Goal: Information Seeking & Learning: Check status

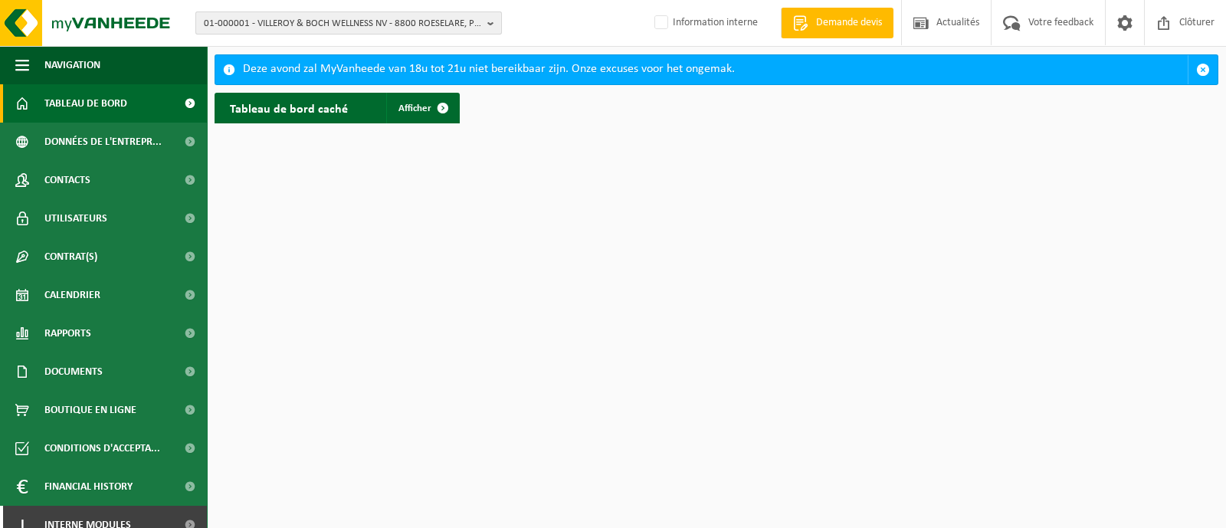
click at [356, 23] on span "01-000001 - VILLEROY & BOCH WELLNESS NV - 8800 ROESELARE, POPULIERSTRAAT 1" at bounding box center [342, 23] width 277 height 23
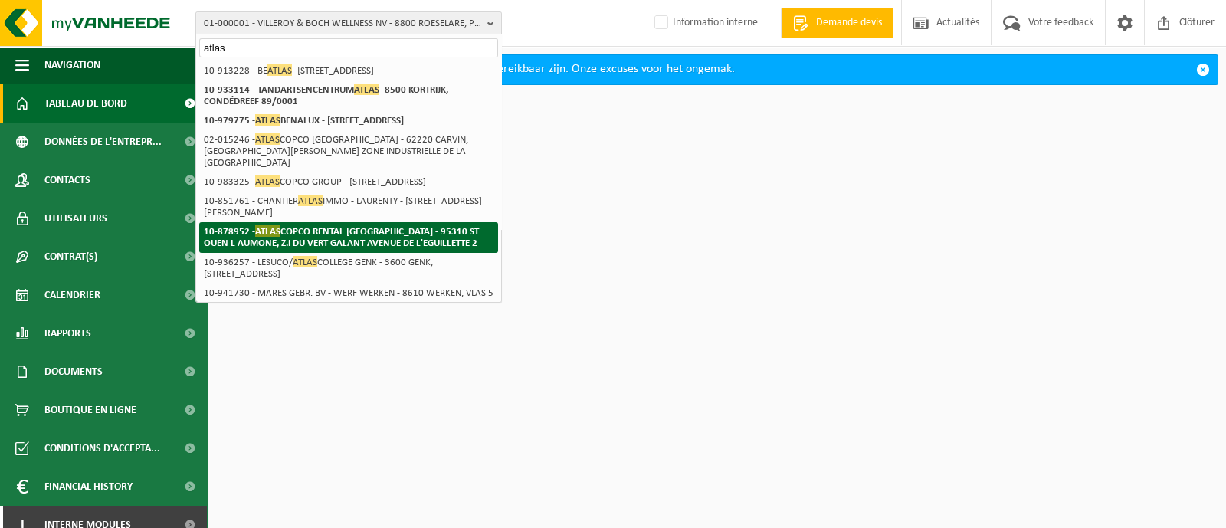
type input "atlas"
click at [319, 248] on strong "10-878952 - ATLAS COPCO RENTAL FRANCE - 95310 ST OUEN L AUMONE, Z.I DU VERT GAL…" at bounding box center [341, 236] width 275 height 23
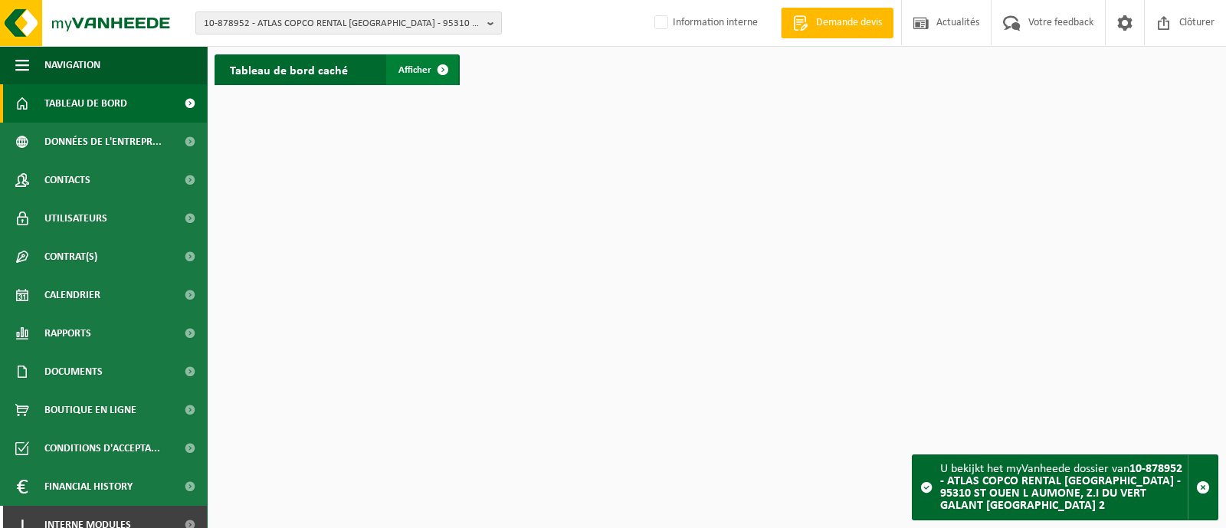
click at [409, 78] on link "Afficher" at bounding box center [422, 69] width 72 height 31
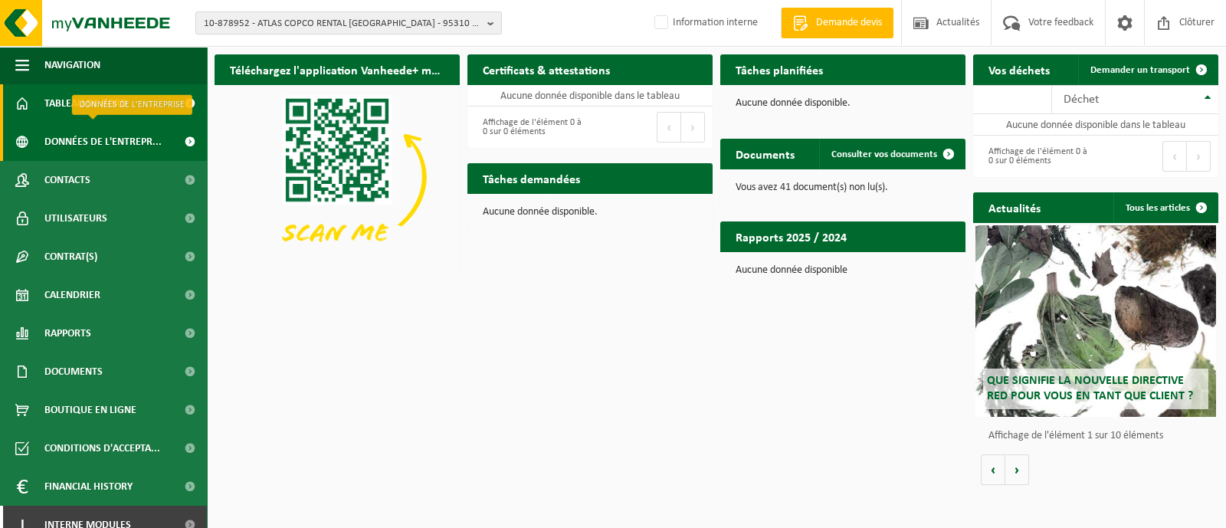
click at [72, 159] on span "Données de l'entrepr..." at bounding box center [102, 142] width 117 height 38
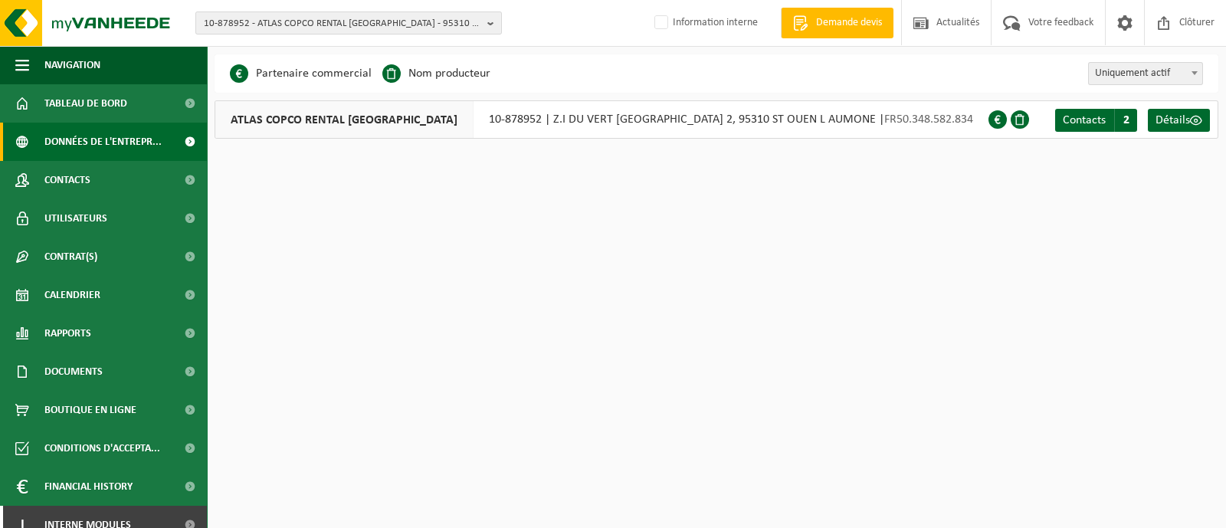
click at [321, 120] on span "ATLAS COPCO RENTAL FRANCE" at bounding box center [344, 119] width 258 height 37
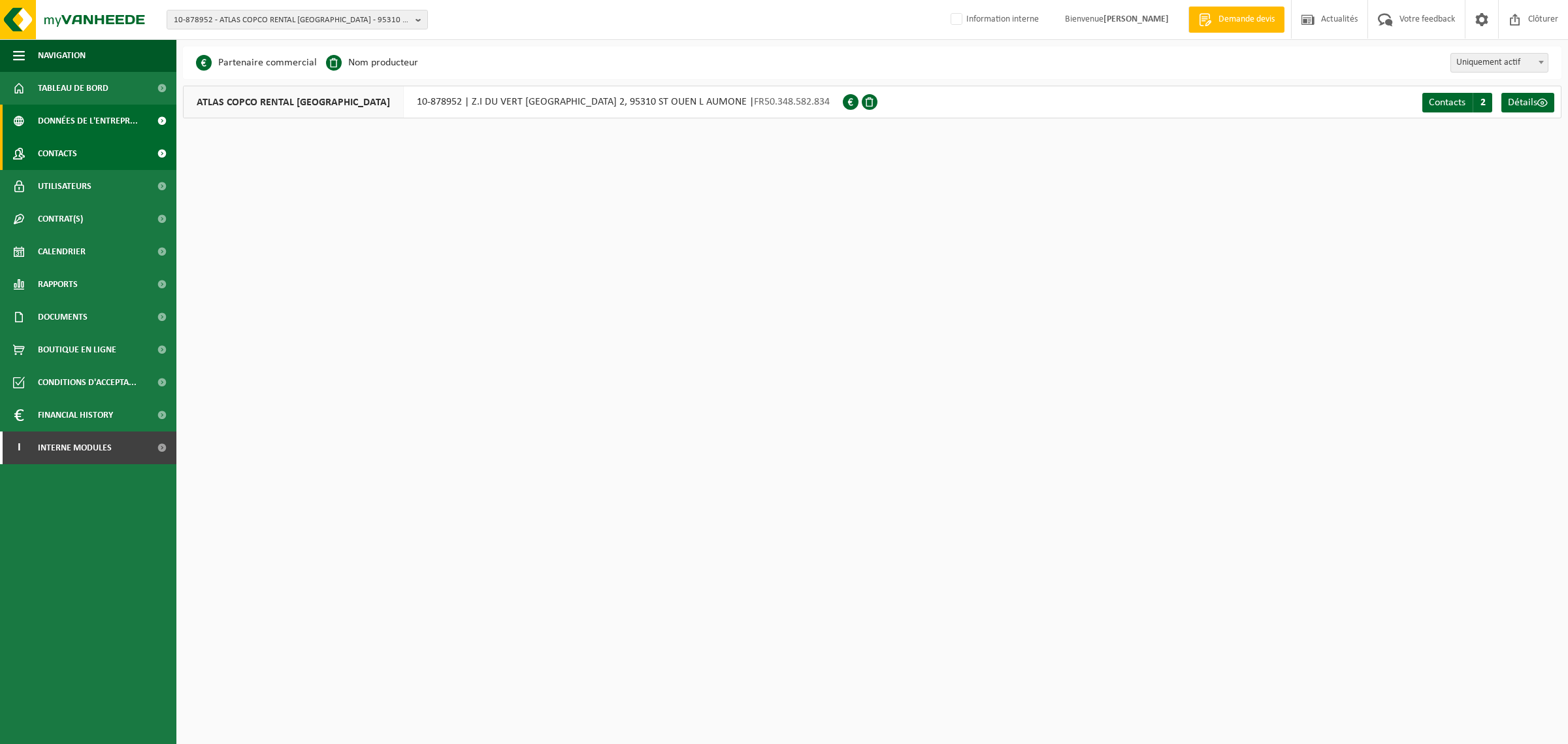
click at [67, 145] on span "Contacts" at bounding box center [57, 154] width 39 height 32
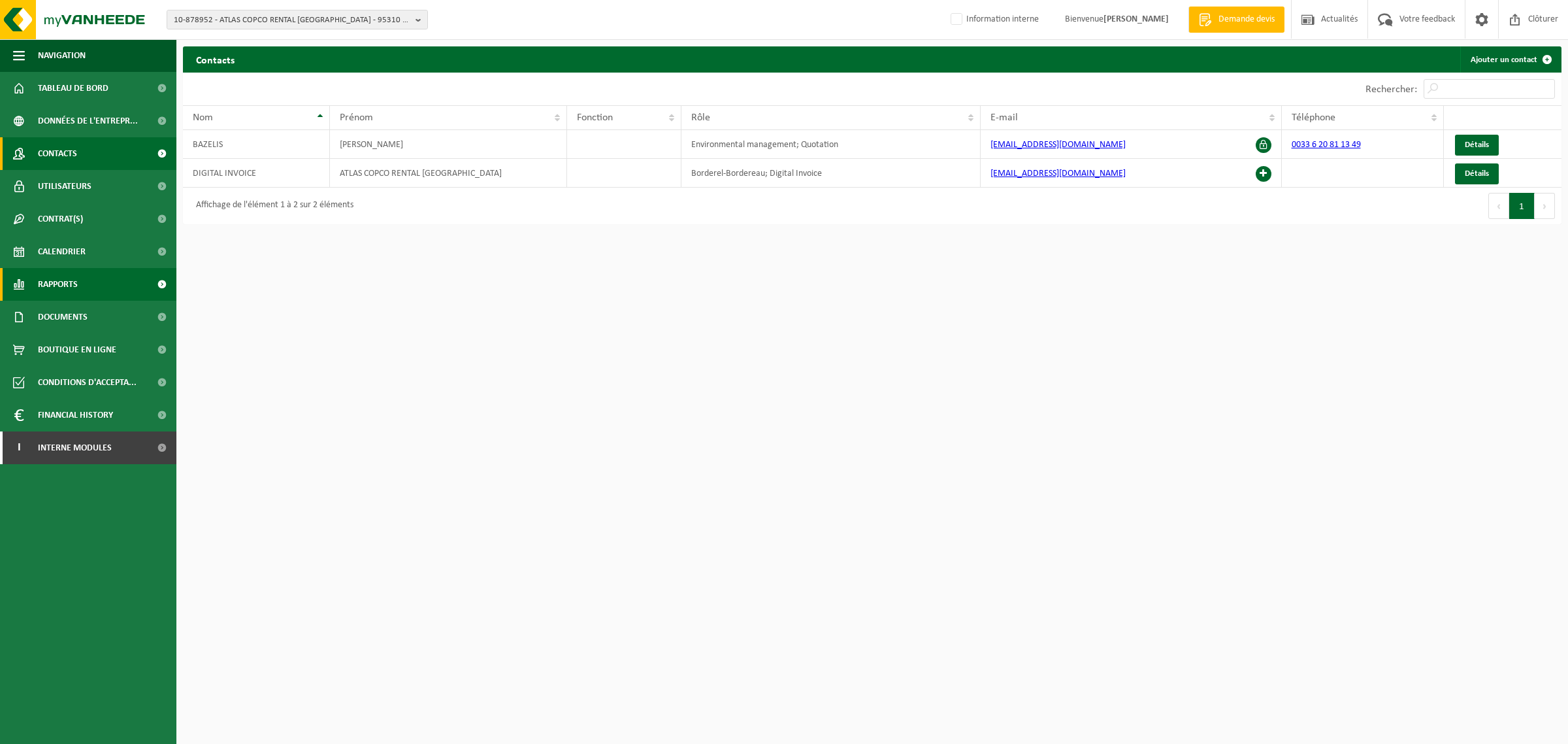
click at [40, 288] on span "Rapports" at bounding box center [57, 284] width 40 height 32
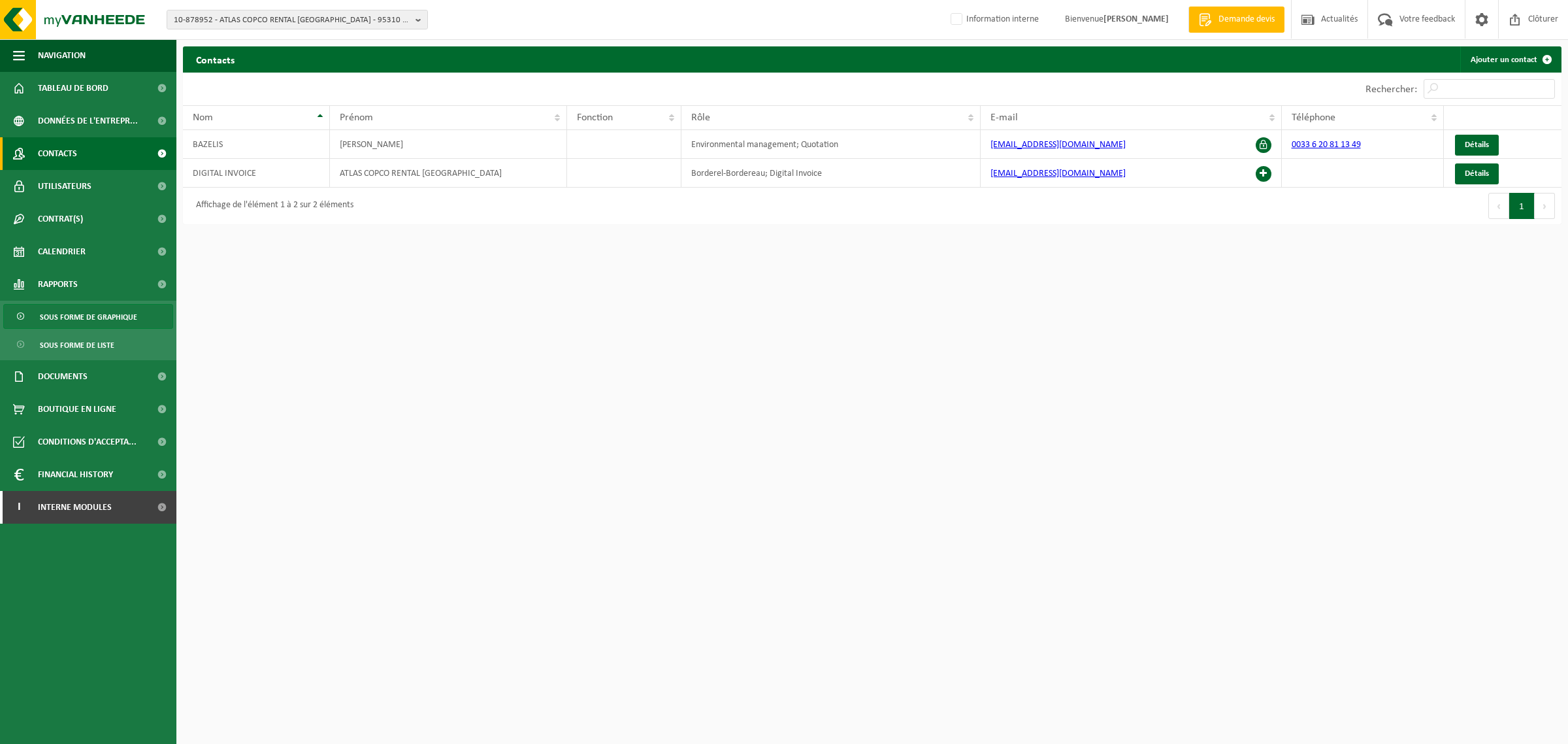
click at [54, 325] on span "Sous forme de graphique" at bounding box center [89, 317] width 97 height 25
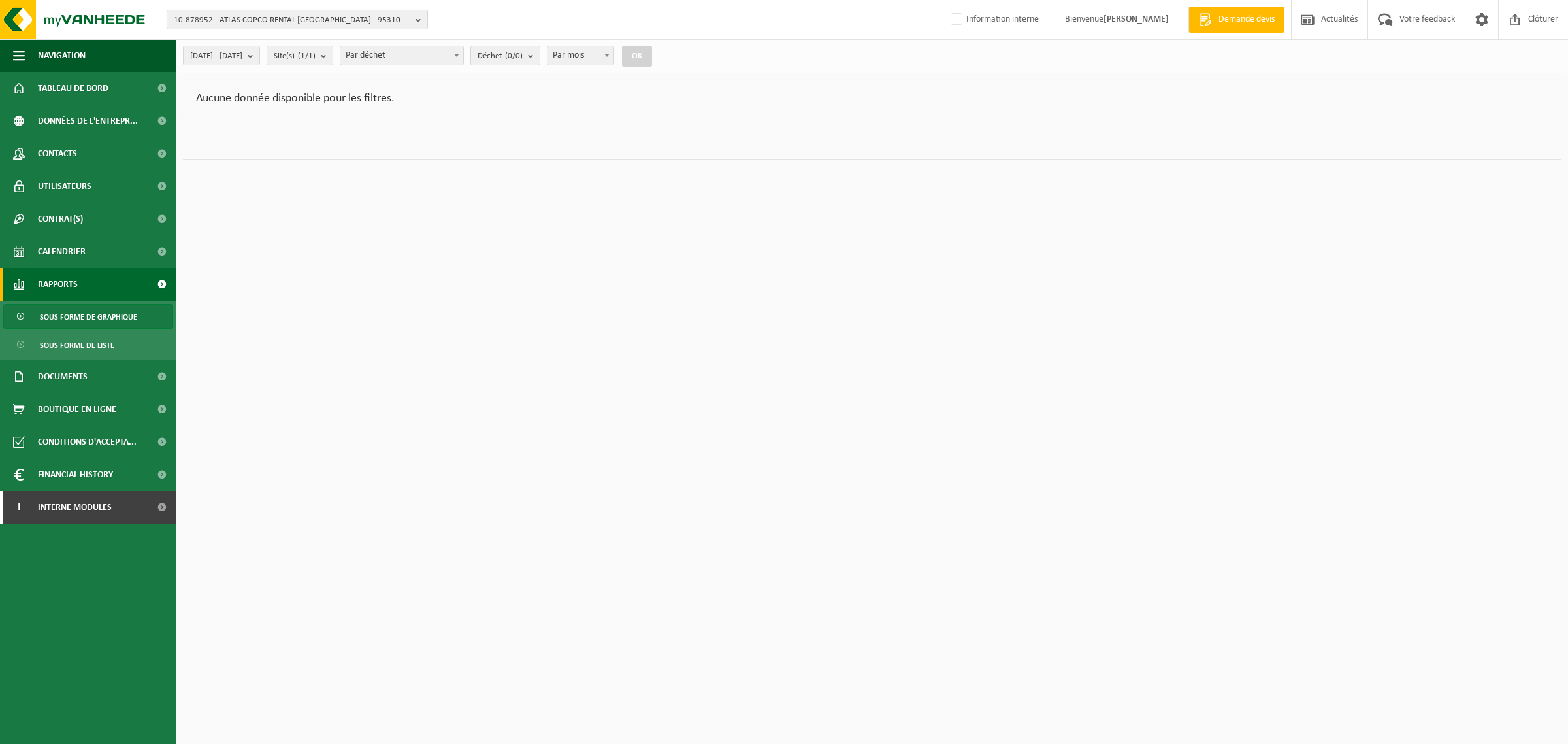
click at [256, 17] on span "10-878952 - ATLAS COPCO RENTAL FRANCE - 95310 ST OUEN L AUMONE, Z.I DU VERT GAL…" at bounding box center [292, 20] width 236 height 20
paste input "02-015246"
type input "02-015246"
click at [264, 63] on li "02-015246 - ATLAS COPCO FRANCE - 62220 CARVIN, RUE ELIE CARTAN ZONE INDUSTRIELL…" at bounding box center [297, 70] width 255 height 36
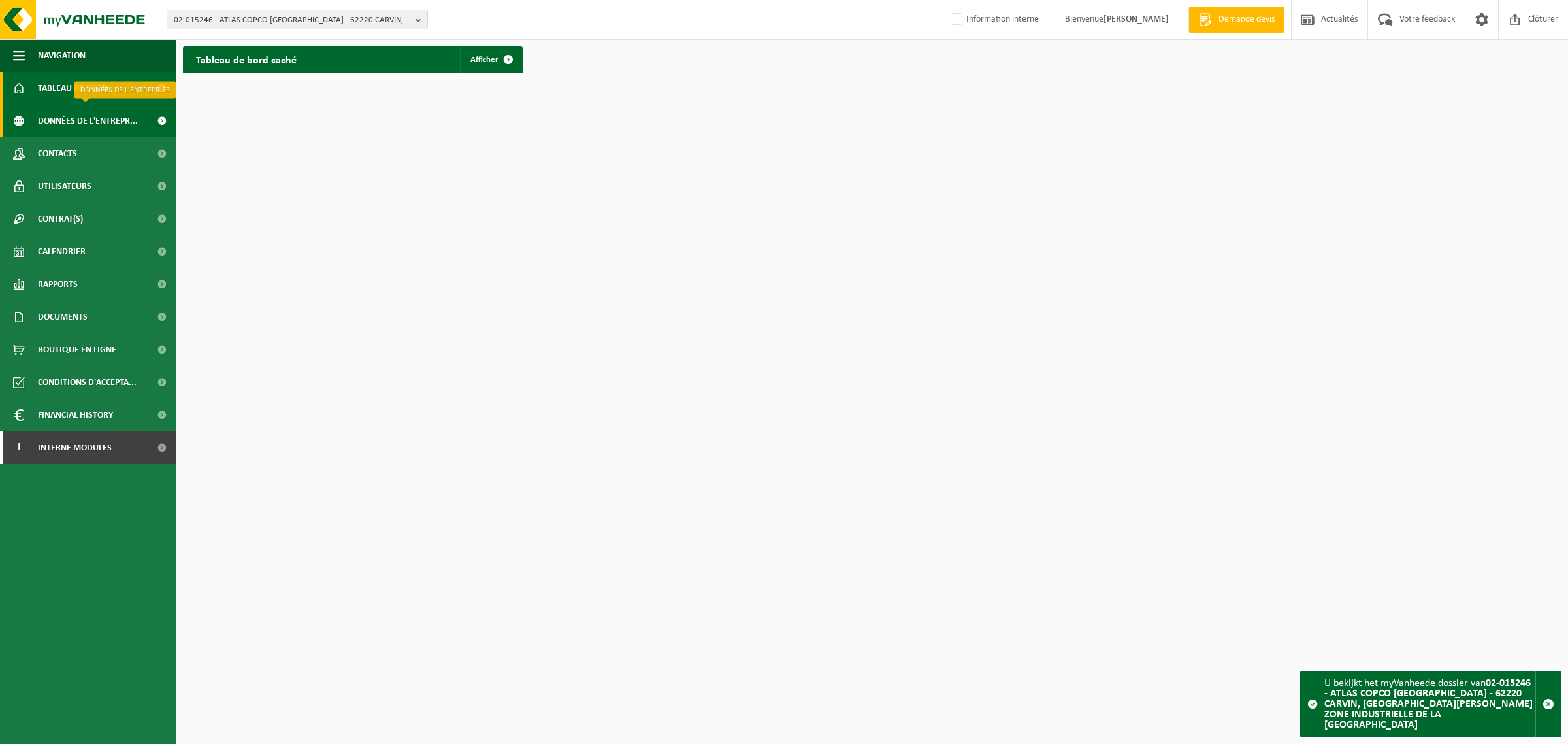
click at [85, 121] on span "Données de l'entrepr..." at bounding box center [87, 121] width 100 height 32
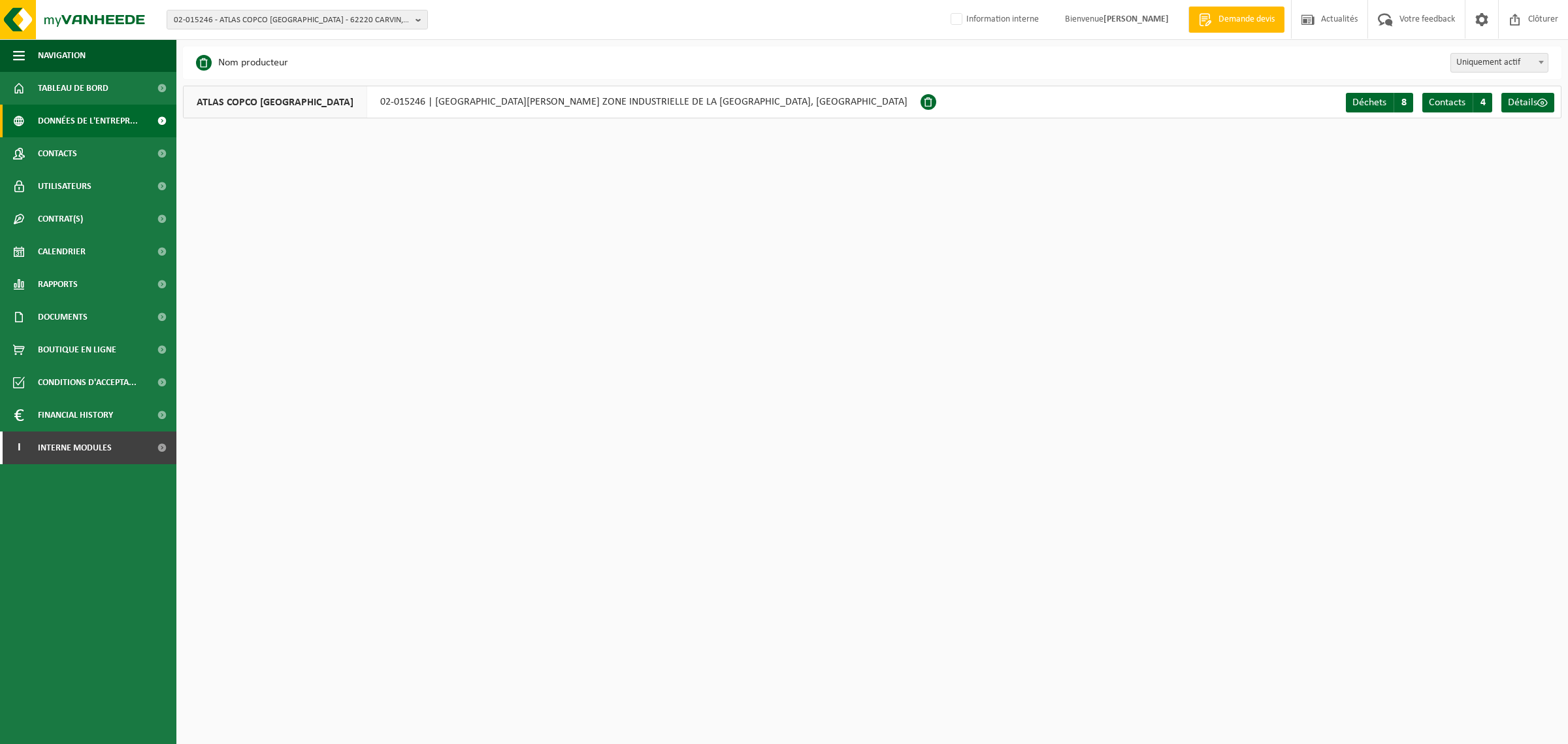
drag, startPoint x: 541, startPoint y: 189, endPoint x: 479, endPoint y: 159, distance: 68.9
click at [541, 189] on html "02-015246 - ATLAS COPCO FRANCE - 62220 CARVIN, RUE ELIE CARTAN ZONE INDUSTRIELL…" at bounding box center [784, 372] width 1568 height 744
click at [59, 216] on span "Contrat(s)" at bounding box center [60, 218] width 45 height 32
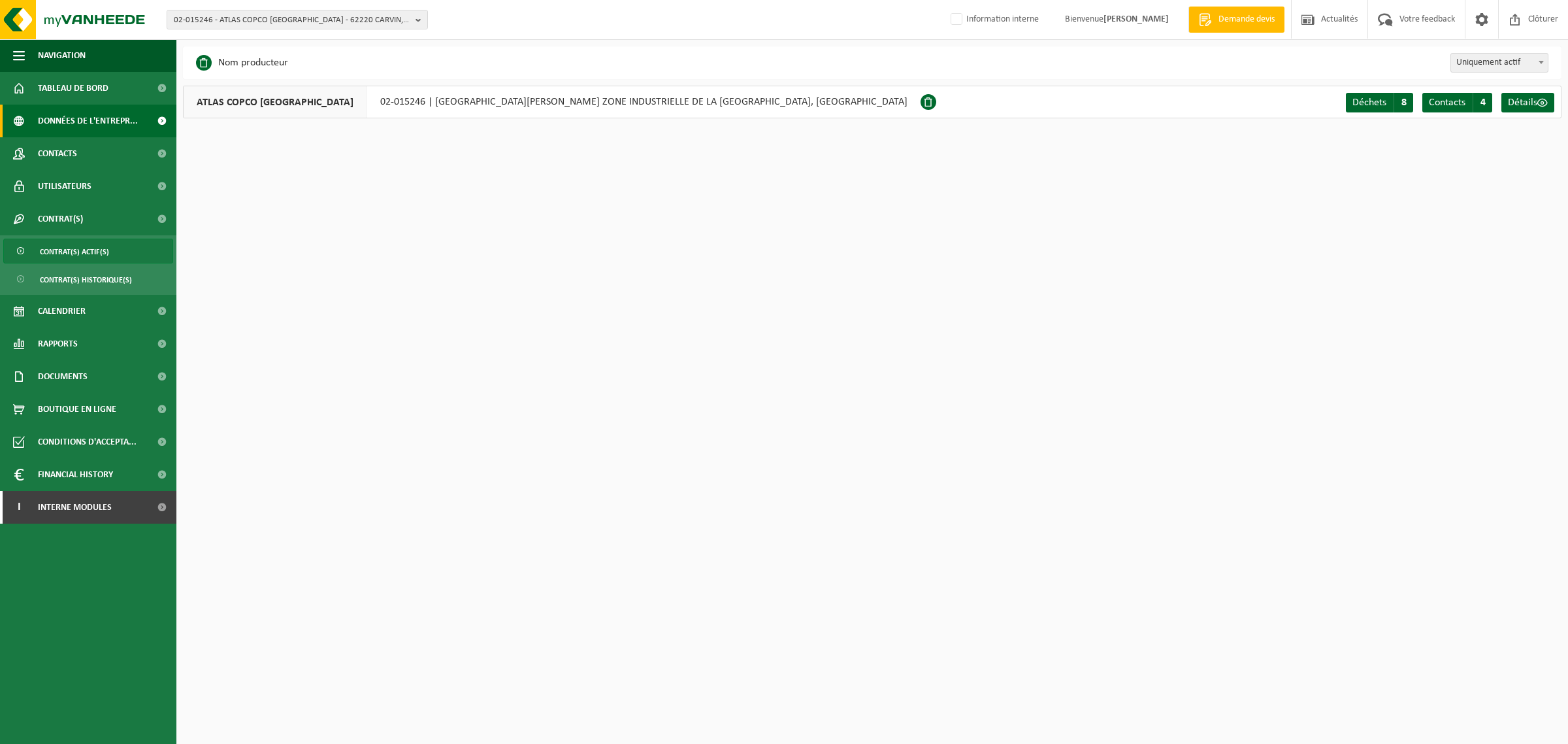
click at [66, 246] on span "Contrat(s) actif(s)" at bounding box center [74, 251] width 69 height 25
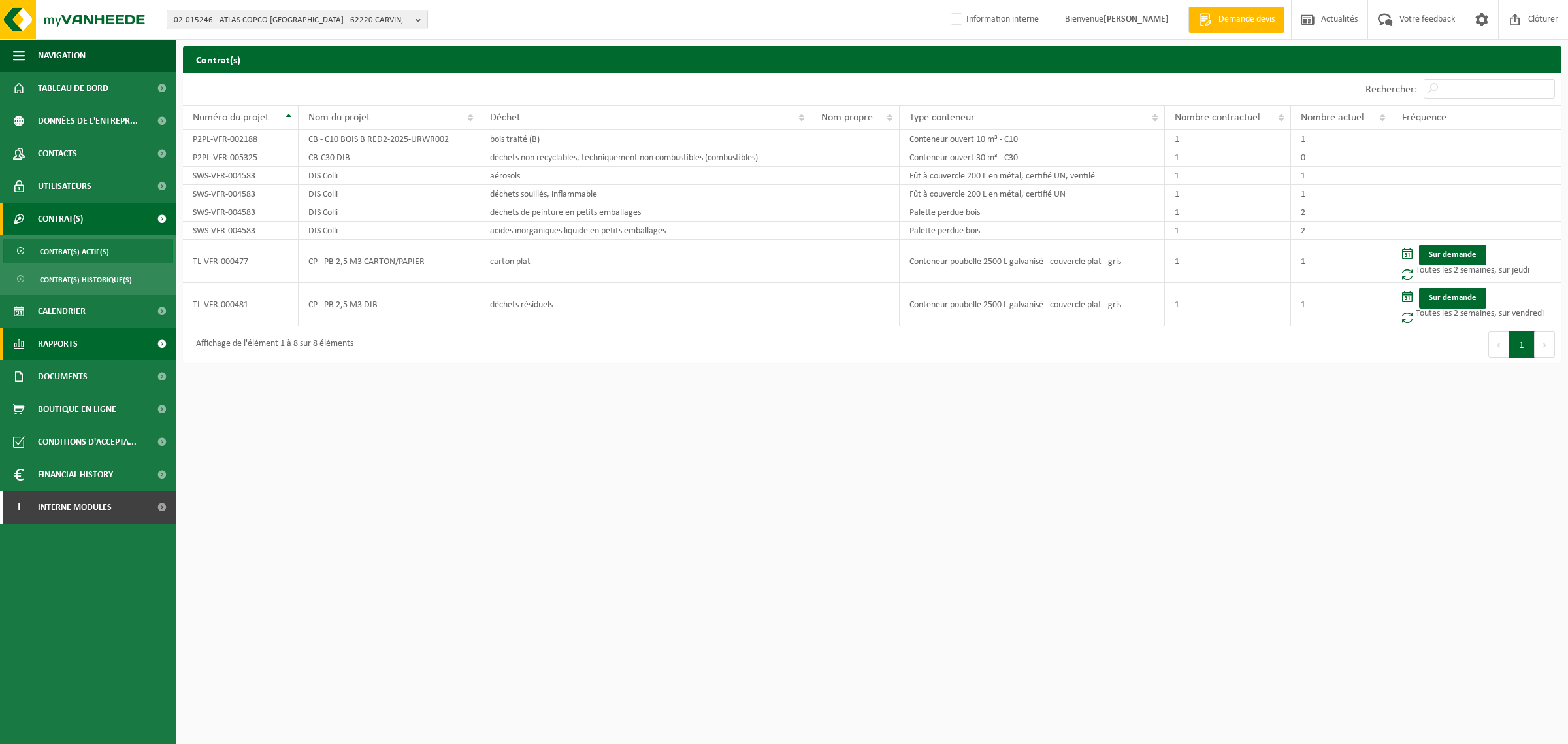
click at [55, 341] on span "Rapports" at bounding box center [57, 344] width 40 height 32
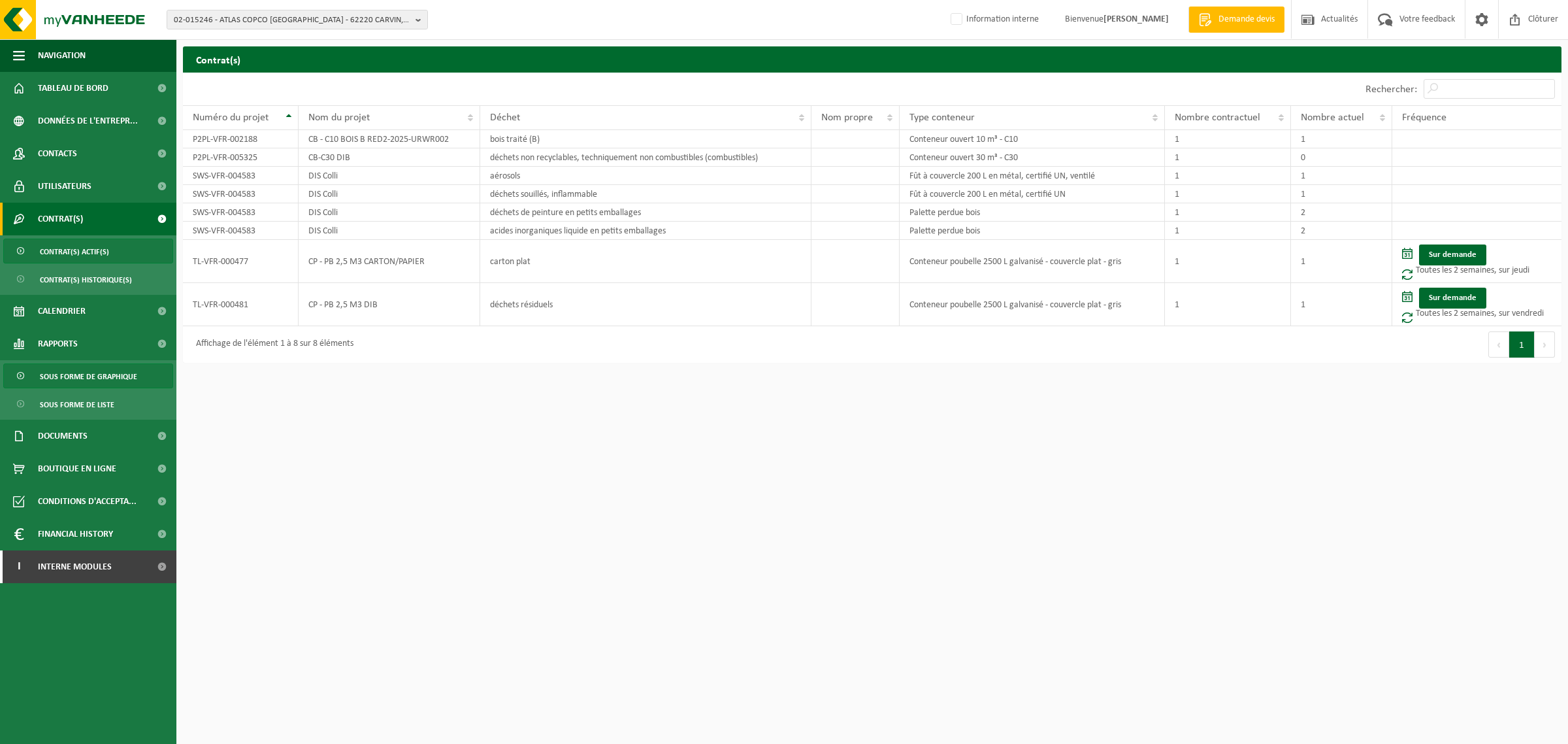
click at [95, 379] on span "Sous forme de graphique" at bounding box center [89, 376] width 97 height 25
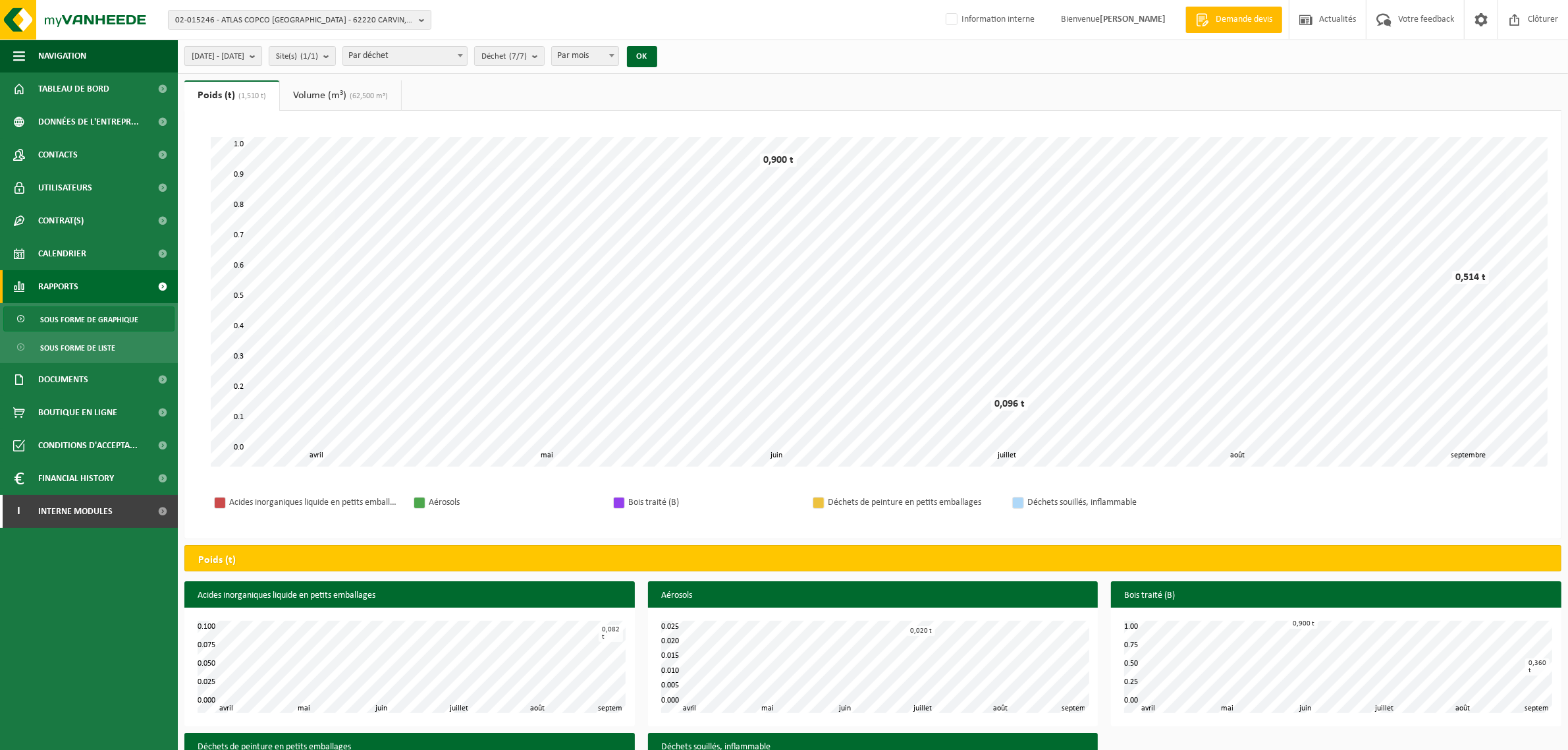
click at [242, 58] on span "[DATE] - [DATE]" at bounding box center [217, 56] width 52 height 20
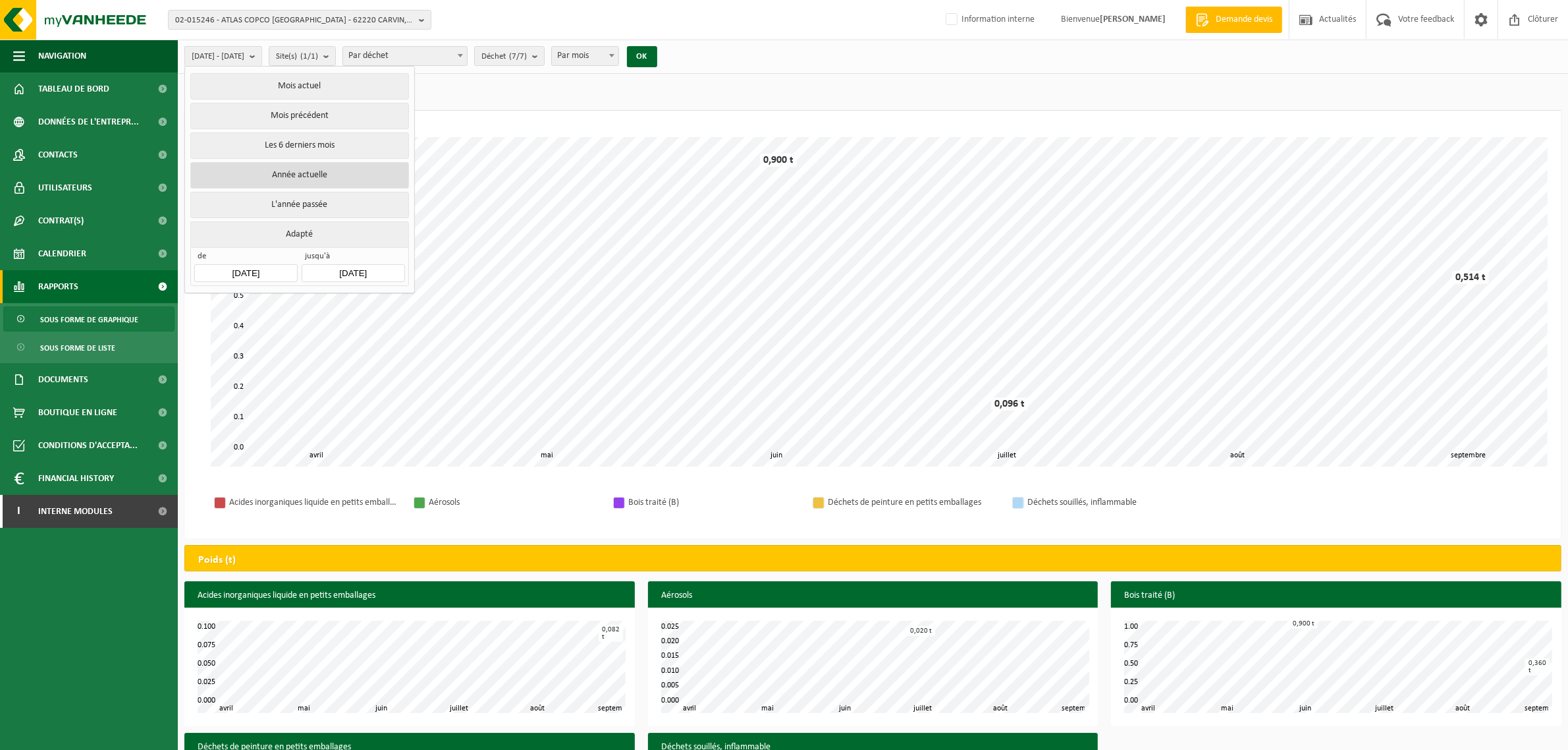
click at [257, 179] on button "Année actuelle" at bounding box center [299, 175] width 218 height 27
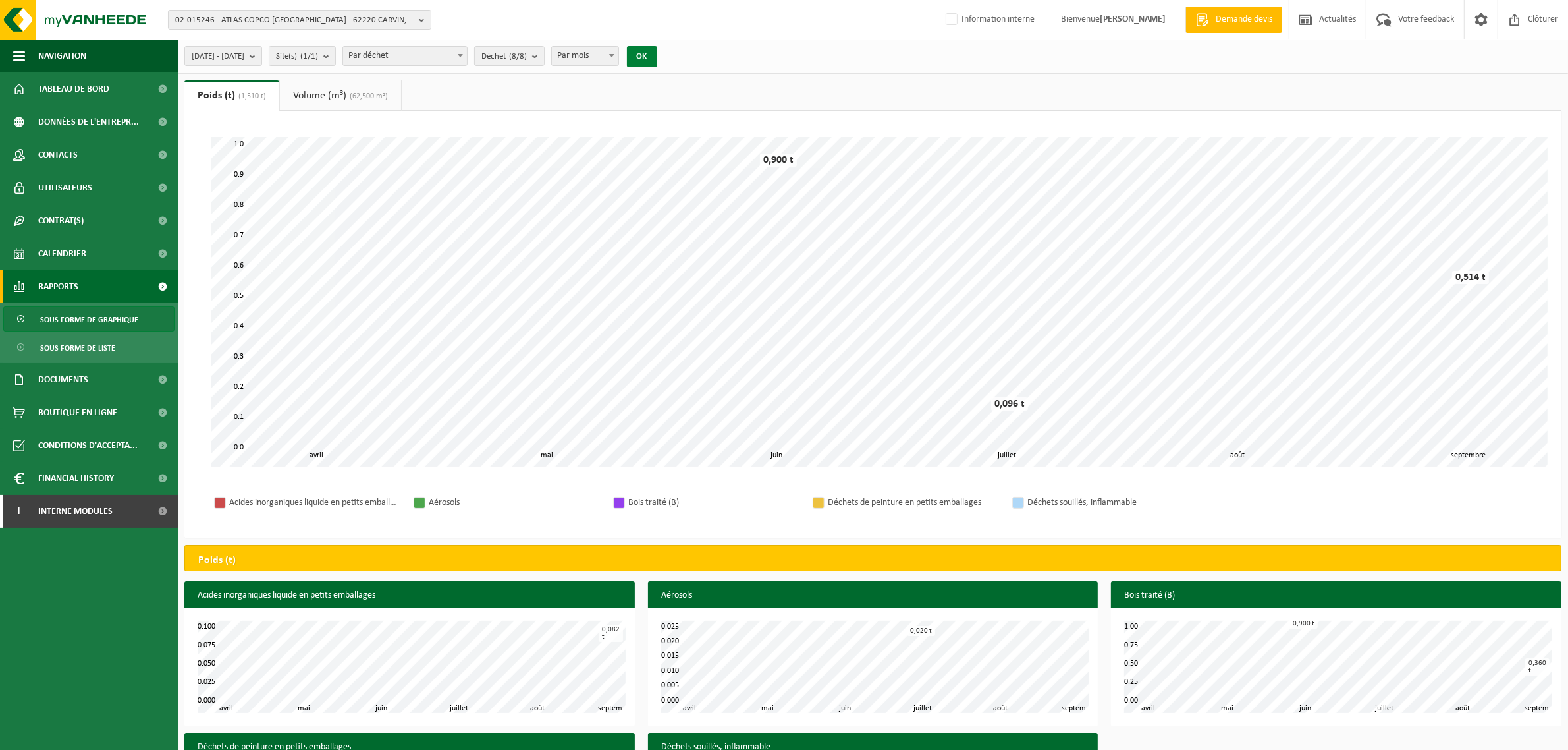
click at [658, 63] on button "OK" at bounding box center [641, 57] width 30 height 22
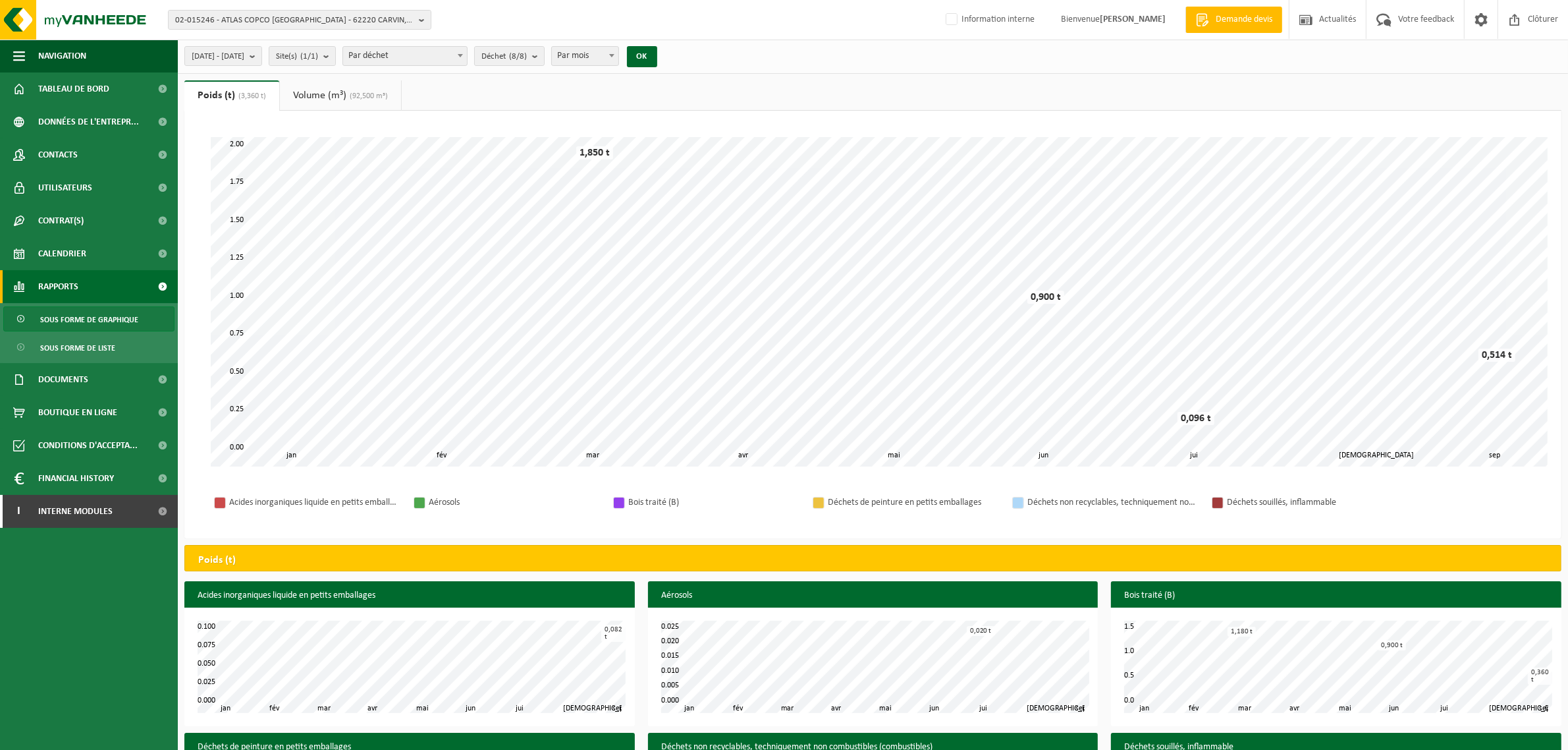
click at [329, 100] on link "Volume (m³) (92,500 m³)" at bounding box center [340, 95] width 121 height 30
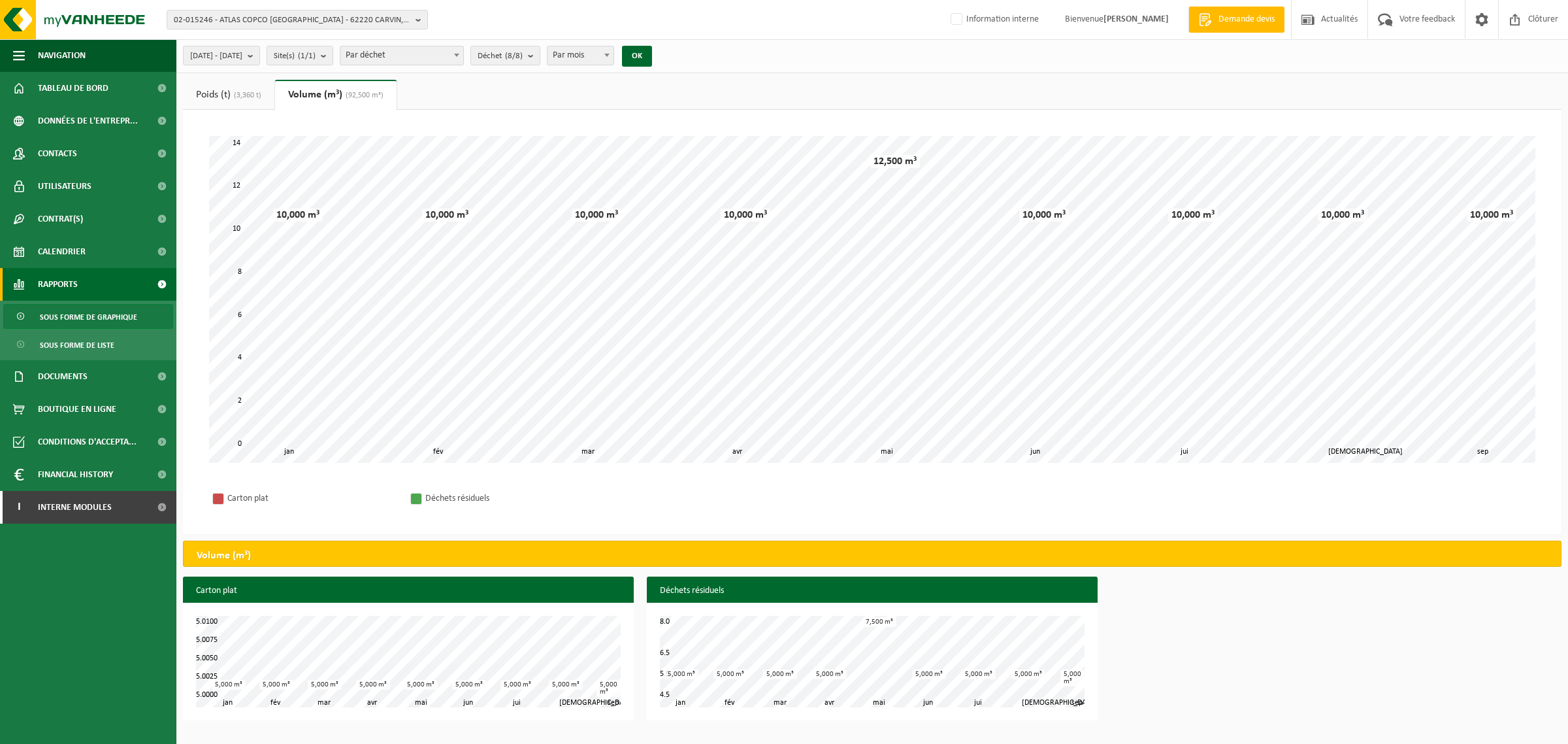
click at [1331, 727] on div "Navigation Demande devis Actualités Votre feedback Clôturer Tableau de bord Don…" at bounding box center [784, 366] width 1568 height 733
click at [204, 52] on span "[DATE] - [DATE]" at bounding box center [216, 55] width 52 height 20
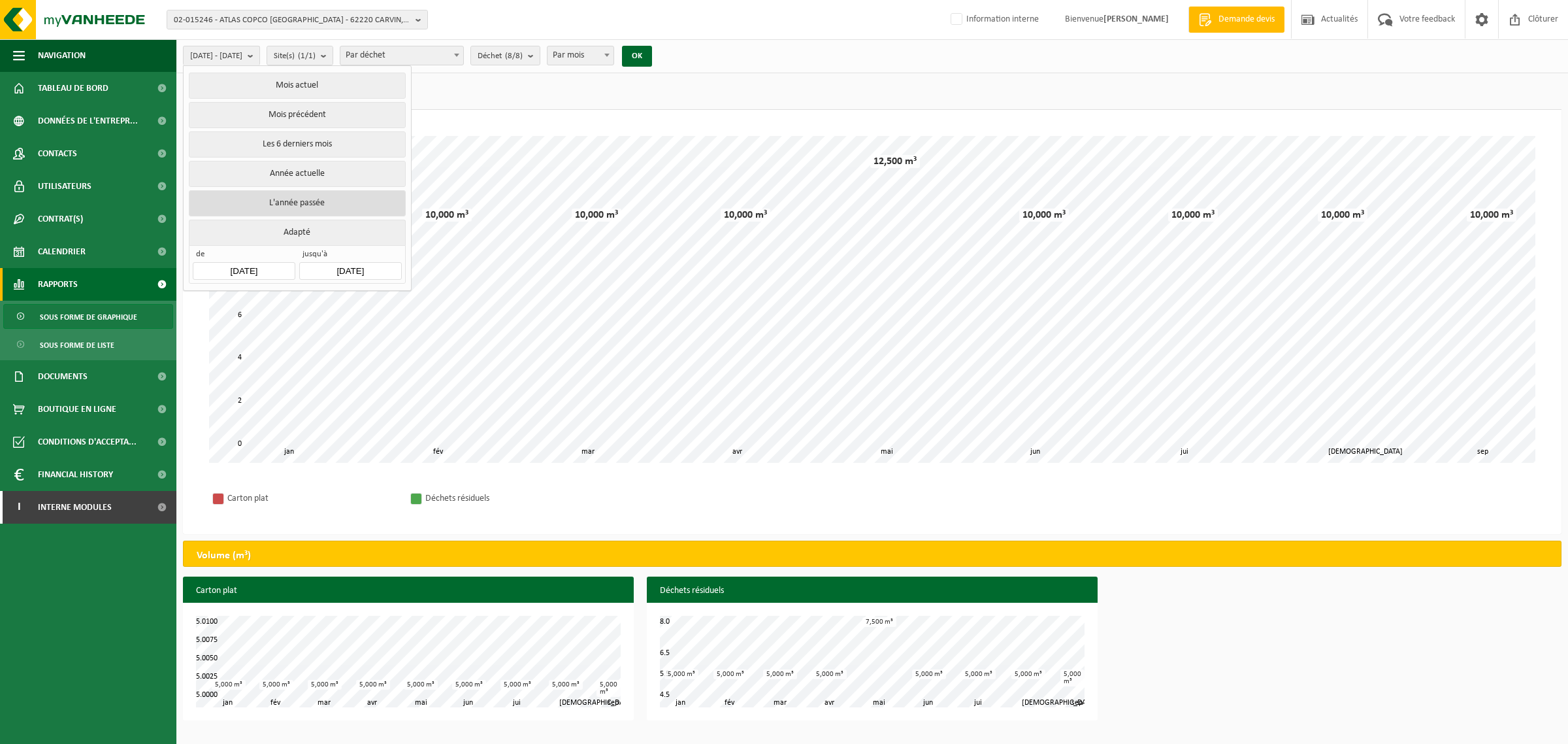
click at [220, 197] on button "L'année passée" at bounding box center [297, 203] width 217 height 26
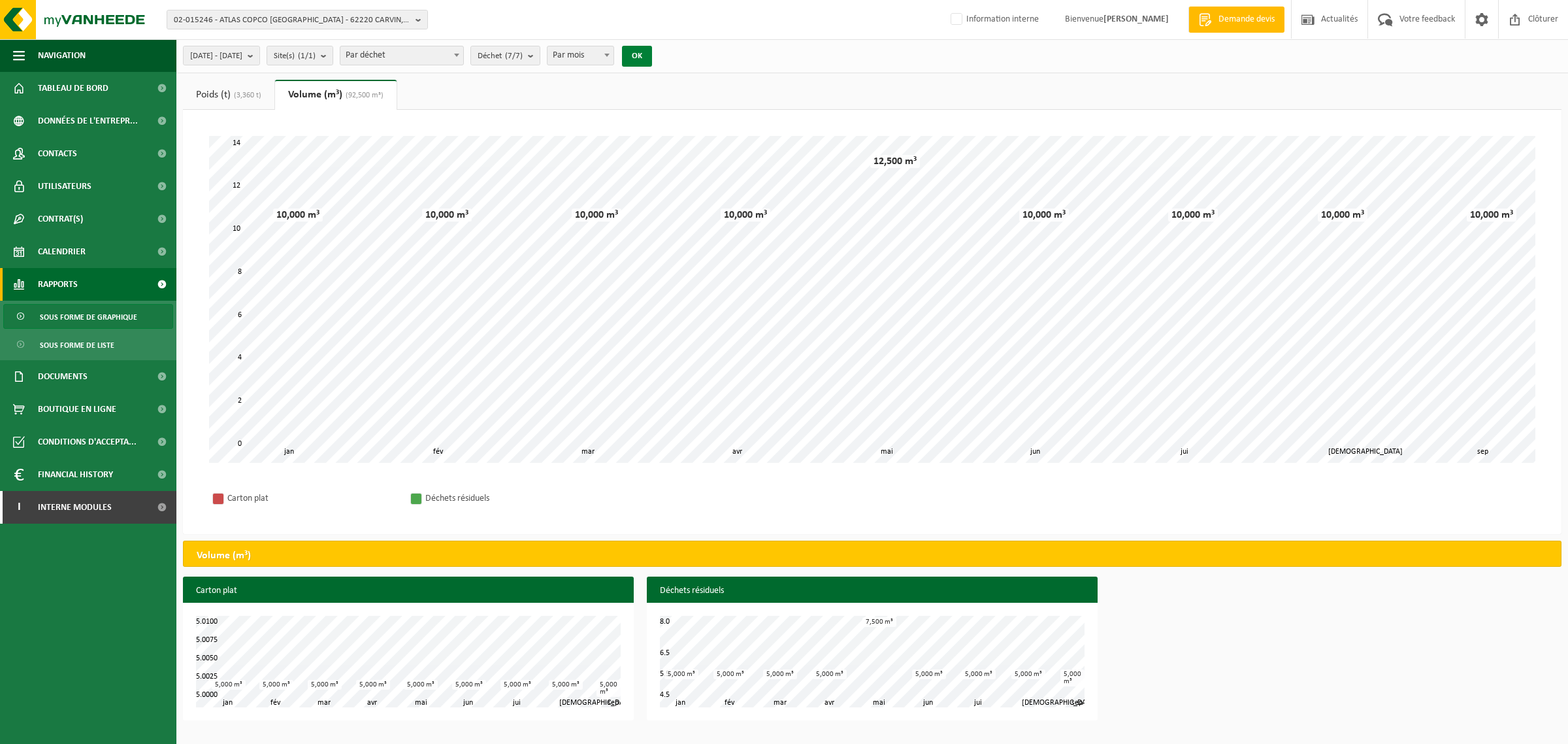
click at [653, 57] on button "OK" at bounding box center [636, 56] width 30 height 21
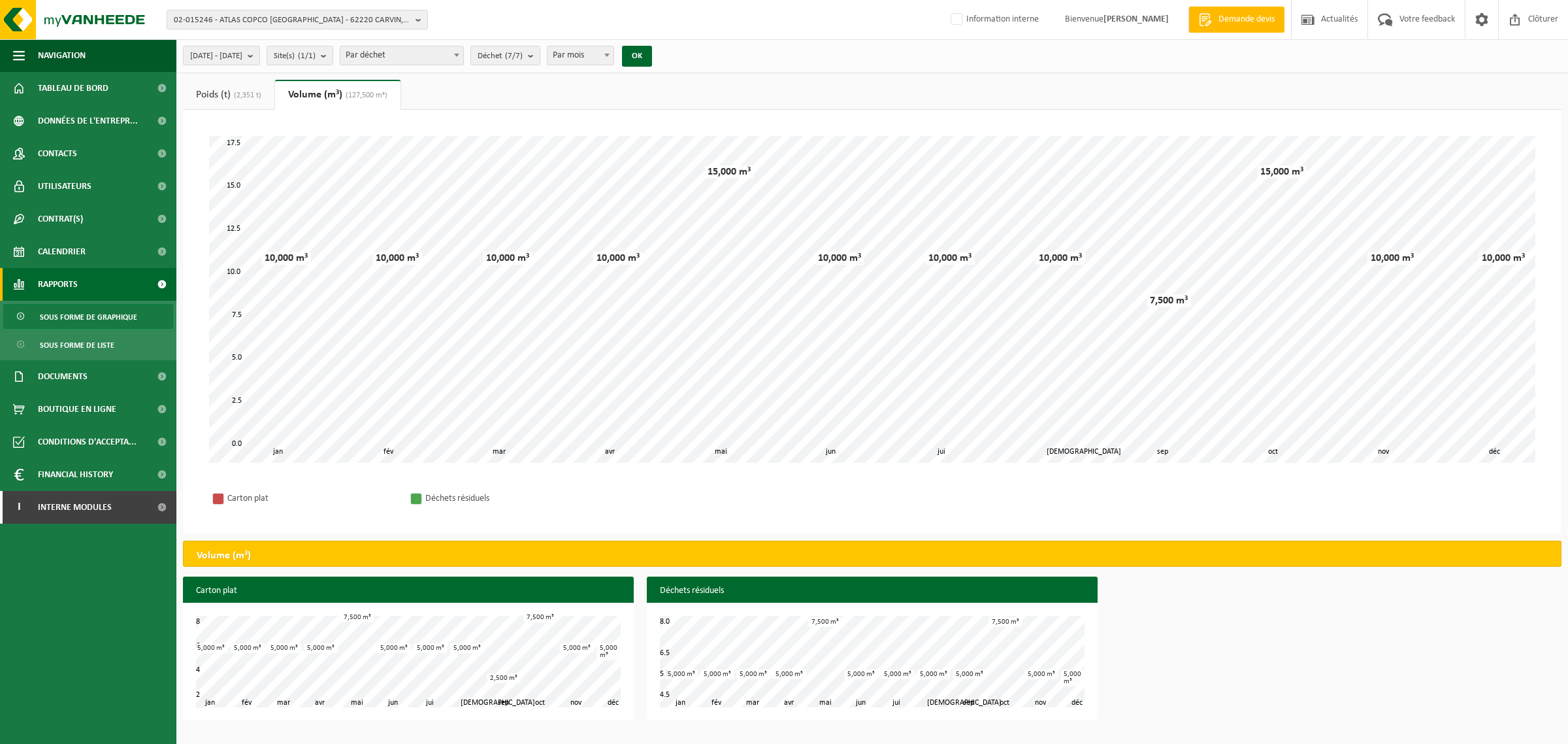
click at [223, 99] on link "Poids (t) (2,351 t)" at bounding box center [228, 94] width 91 height 30
